Goal: Find specific page/section: Find specific page/section

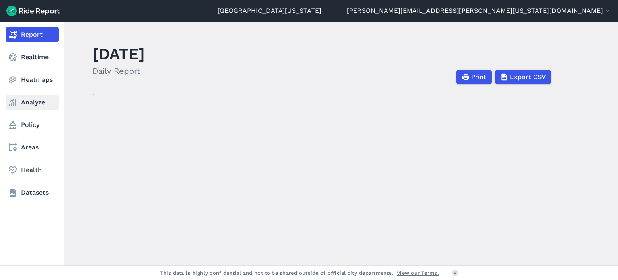
click at [14, 99] on icon at bounding box center [13, 102] width 10 height 10
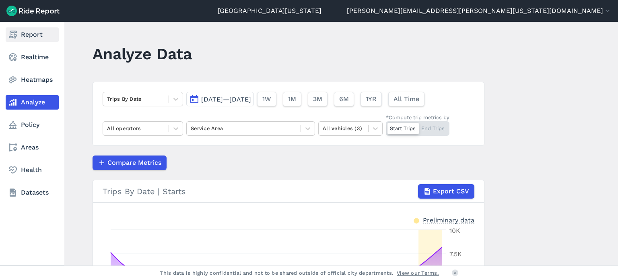
click at [33, 37] on link "Report" at bounding box center [32, 34] width 53 height 14
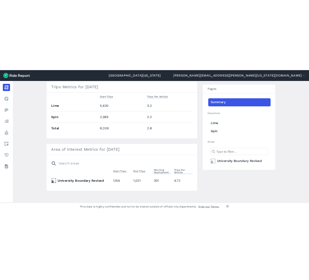
scroll to position [323, 0]
